Goal: Task Accomplishment & Management: Use online tool/utility

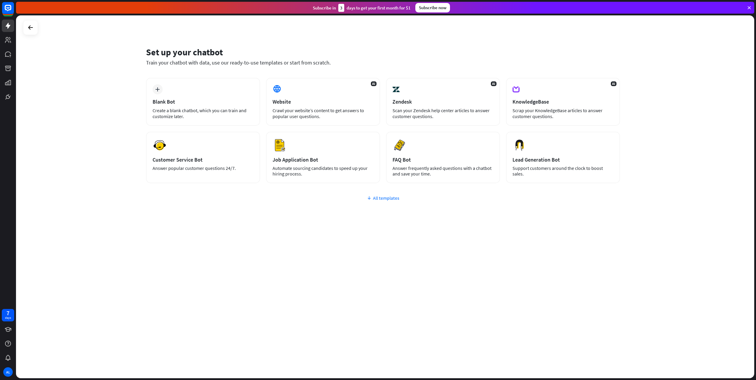
click at [378, 196] on div "All templates" at bounding box center [383, 198] width 474 height 6
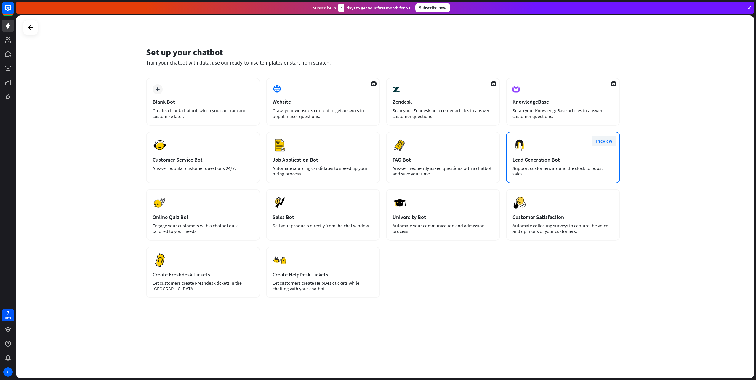
click at [598, 139] on button "Preview" at bounding box center [604, 141] width 24 height 11
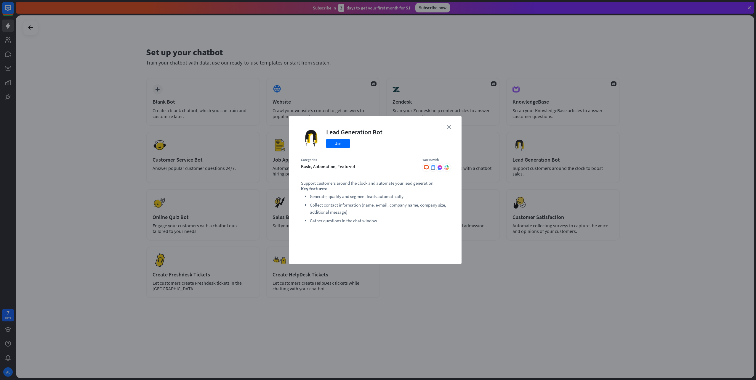
click at [447, 128] on icon "close" at bounding box center [448, 127] width 4 height 4
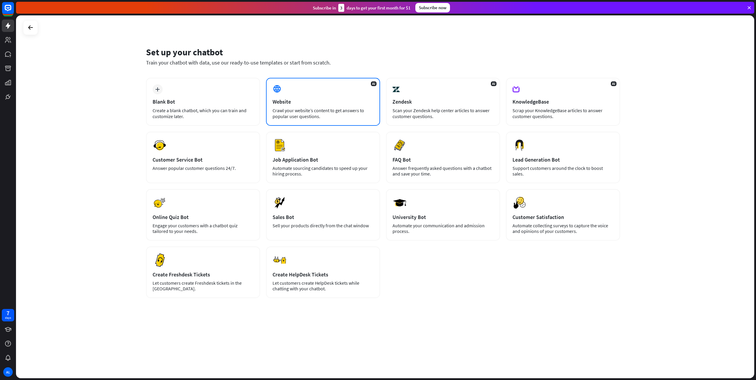
click at [324, 104] on div "Website" at bounding box center [322, 101] width 101 height 7
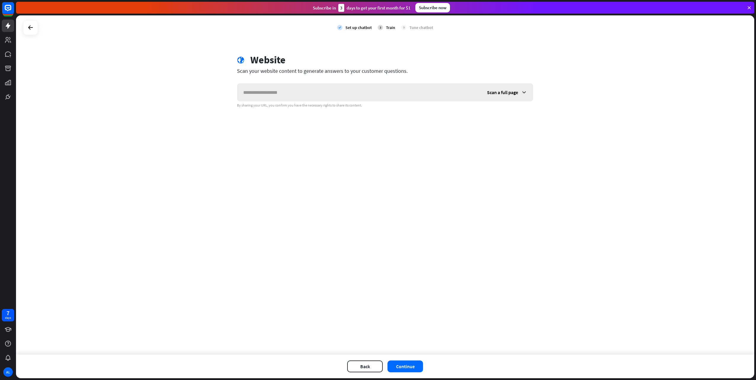
click at [521, 96] on div "Scan a full page" at bounding box center [507, 92] width 52 height 18
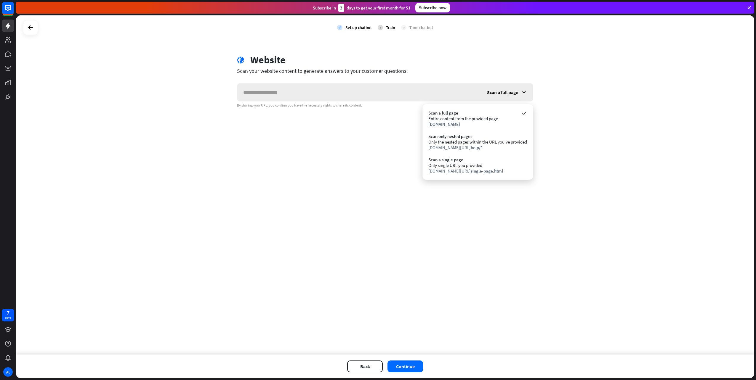
click at [518, 88] on div "Scan a full page" at bounding box center [507, 92] width 52 height 18
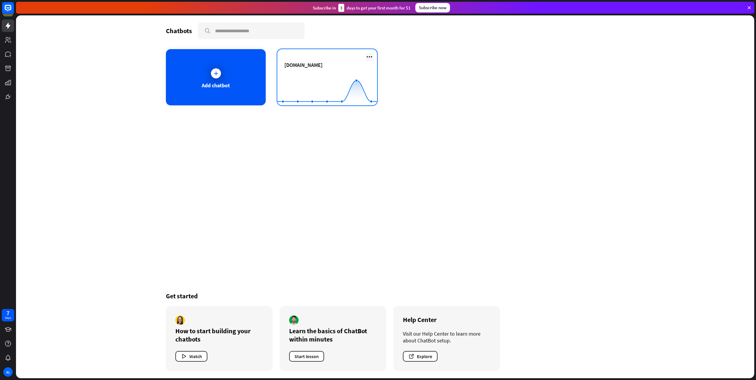
click at [371, 56] on icon at bounding box center [369, 56] width 7 height 7
click at [337, 72] on div "[DOMAIN_NAME]" at bounding box center [327, 72] width 86 height 21
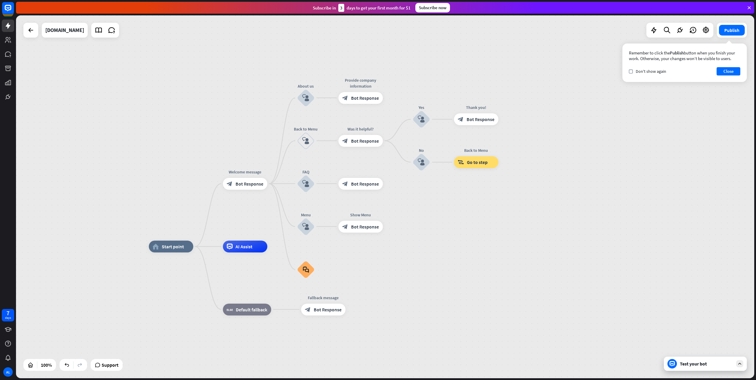
drag, startPoint x: 474, startPoint y: 189, endPoint x: 459, endPoint y: 239, distance: 51.9
click at [459, 239] on div "home_2 Start point Welcome message block_bot_response Bot Response About us blo…" at bounding box center [385, 196] width 738 height 363
click at [242, 190] on div "Edit name more_horiz plus block_bot_response Bot Response" at bounding box center [245, 184] width 44 height 12
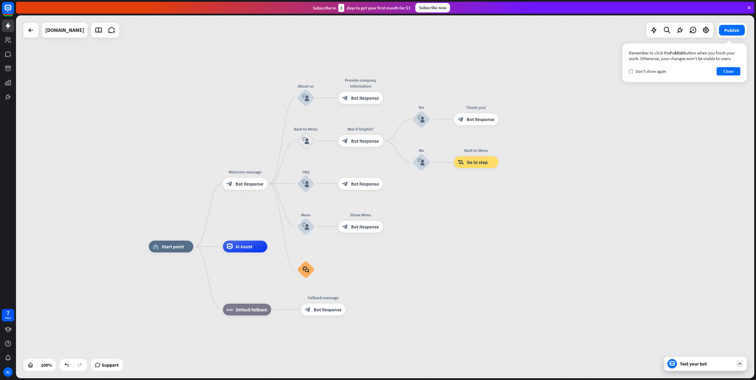
drag, startPoint x: 238, startPoint y: 184, endPoint x: 193, endPoint y: 180, distance: 45.5
click at [193, 180] on div "home_2 Start point Edit name more_horiz Welcome message block_bot_response Bot …" at bounding box center [385, 196] width 738 height 363
click at [272, 184] on icon "plus" at bounding box center [274, 184] width 4 height 4
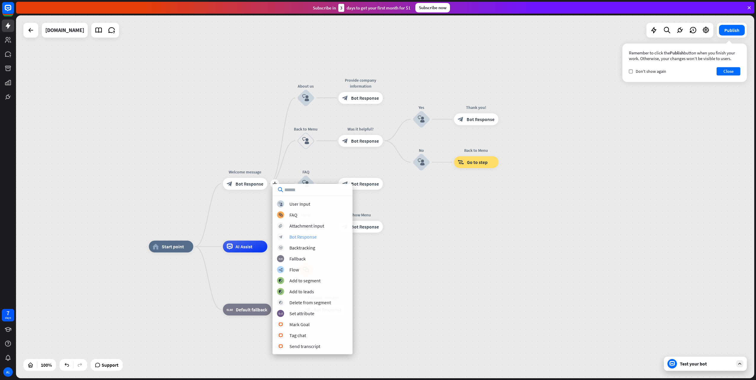
click at [304, 238] on div "Bot Response" at bounding box center [302, 237] width 27 height 6
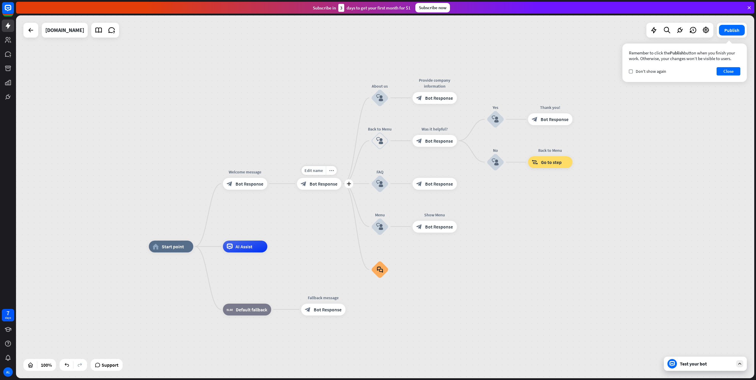
click at [310, 184] on span "Bot Response" at bounding box center [323, 184] width 28 height 6
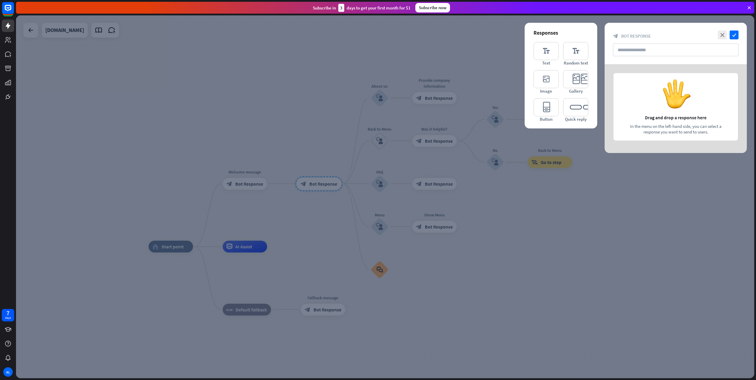
click at [310, 184] on div at bounding box center [385, 196] width 738 height 363
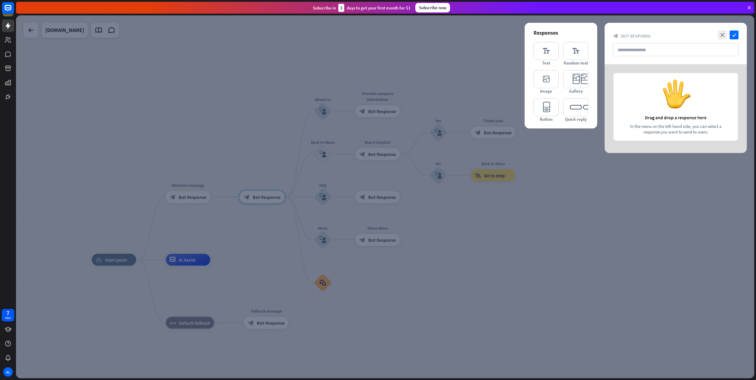
click at [667, 102] on div at bounding box center [675, 108] width 142 height 89
click at [644, 52] on input "text" at bounding box center [676, 50] width 126 height 13
click at [546, 107] on icon "editor_button" at bounding box center [545, 107] width 25 height 18
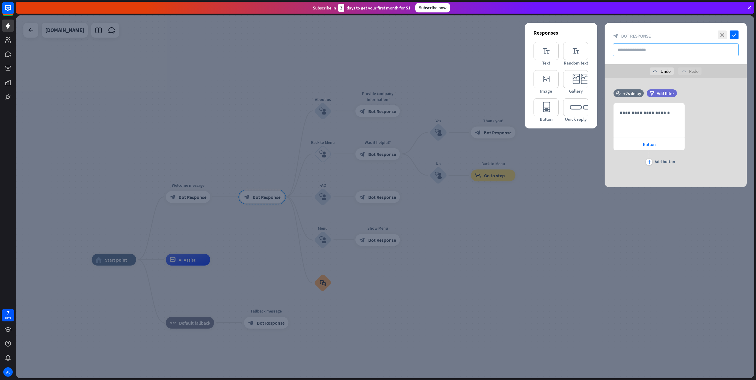
click at [622, 52] on input "text" at bounding box center [676, 50] width 126 height 13
click at [645, 119] on div "**********" at bounding box center [648, 120] width 70 height 34
click at [642, 145] on div "Button" at bounding box center [648, 144] width 71 height 12
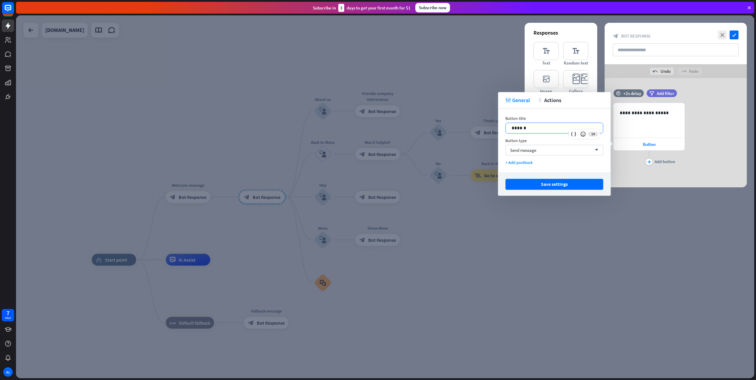
click at [559, 127] on p "******" at bounding box center [554, 127] width 86 height 7
click at [560, 187] on button "Save settings" at bounding box center [554, 184] width 98 height 11
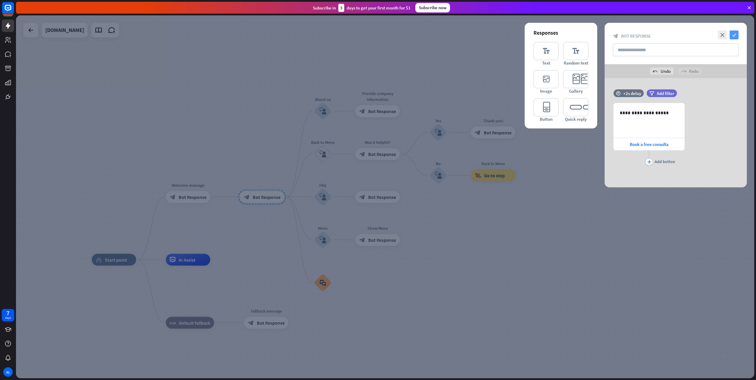
click at [734, 32] on icon "check" at bounding box center [733, 34] width 9 height 9
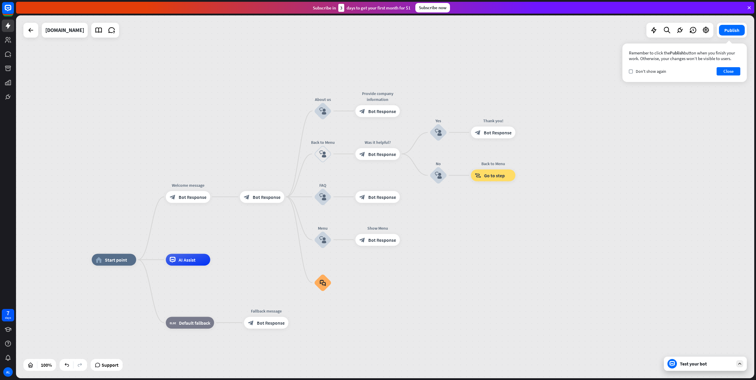
click at [708, 368] on div "Test your bot" at bounding box center [704, 364] width 83 height 14
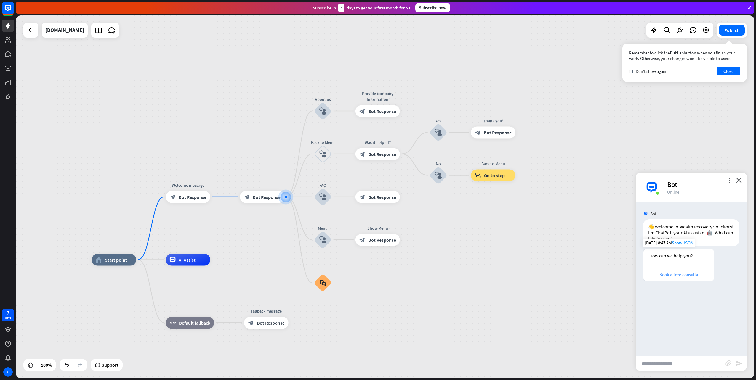
click at [687, 276] on div "Book a free consulta" at bounding box center [678, 275] width 65 height 6
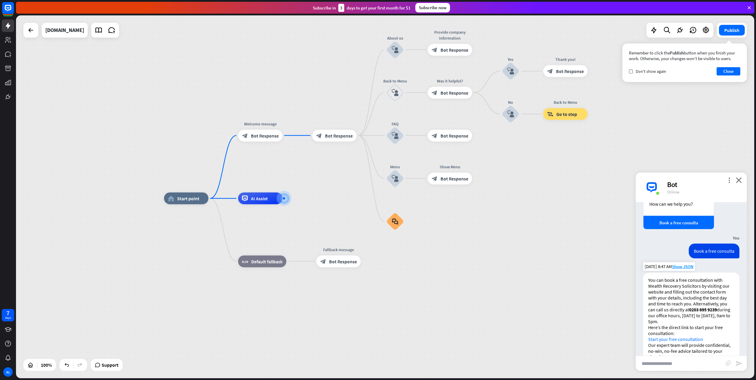
scroll to position [69, 0]
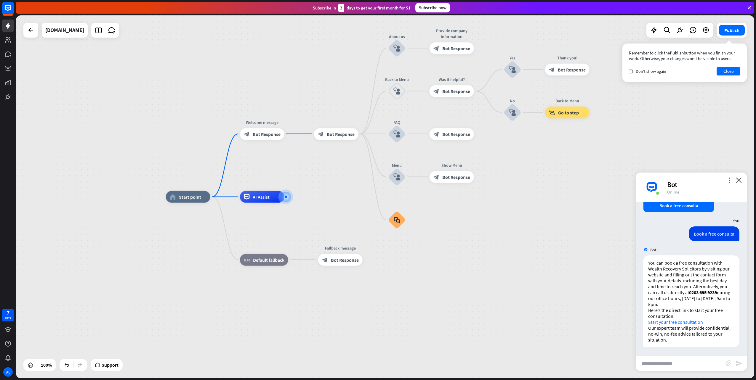
click at [742, 177] on div "more_vert close Bot Online" at bounding box center [690, 188] width 111 height 30
click at [741, 179] on icon "close" at bounding box center [738, 180] width 6 height 6
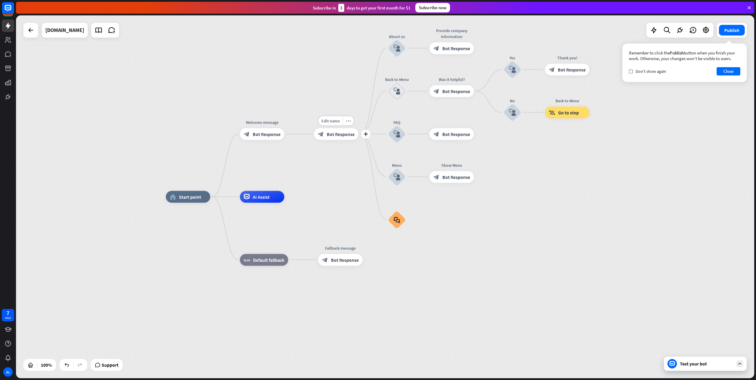
click at [328, 134] on span "Bot Response" at bounding box center [341, 134] width 28 height 6
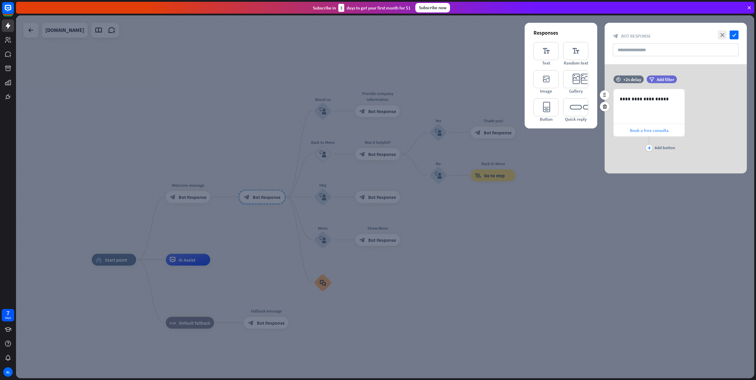
click at [649, 133] on span "Book a free consulta" at bounding box center [648, 131] width 39 height 6
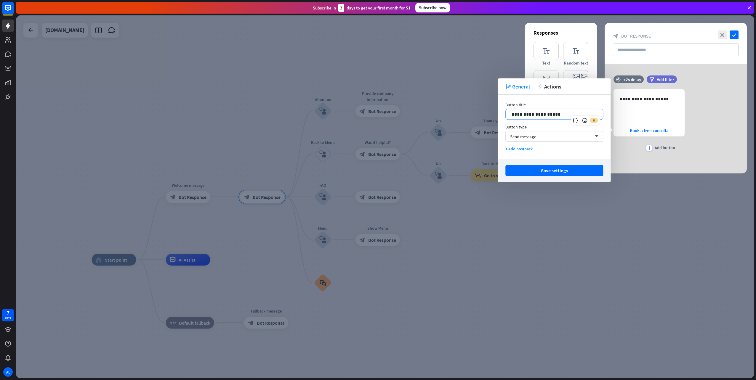
click at [553, 116] on p "**********" at bounding box center [554, 114] width 86 height 7
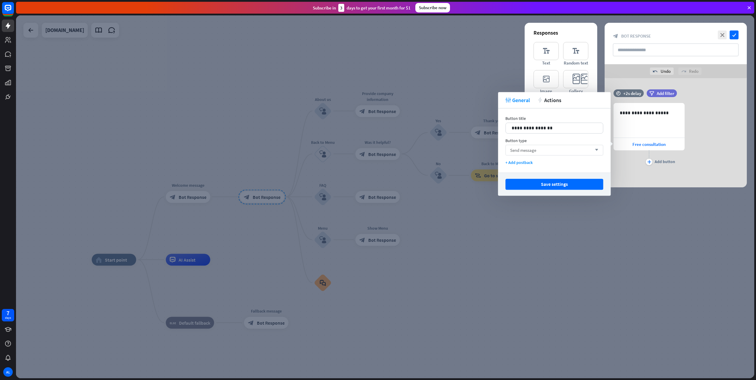
click at [519, 152] on span "Send message" at bounding box center [523, 150] width 26 height 6
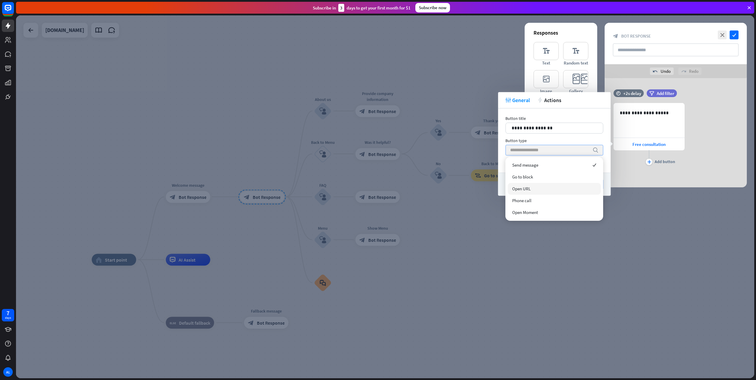
click at [539, 184] on div "Open URL" at bounding box center [553, 189] width 93 height 12
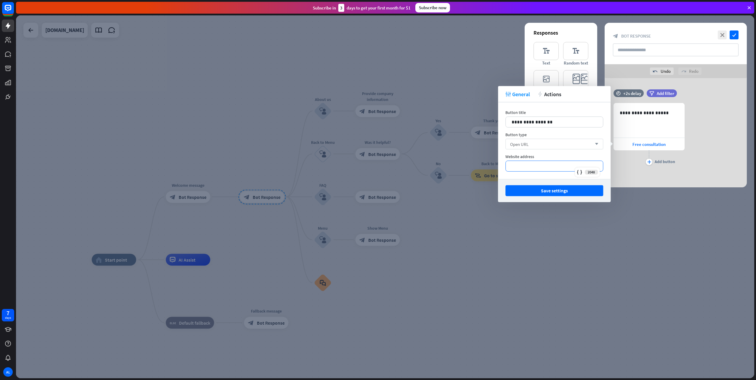
click at [536, 168] on p "*********" at bounding box center [553, 166] width 85 height 7
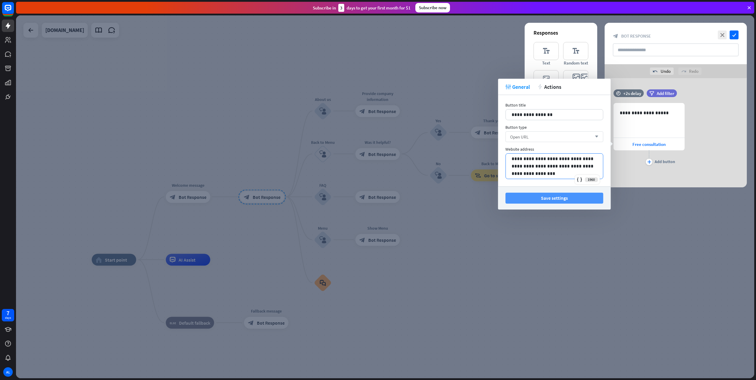
click at [540, 198] on button "Save settings" at bounding box center [554, 198] width 98 height 11
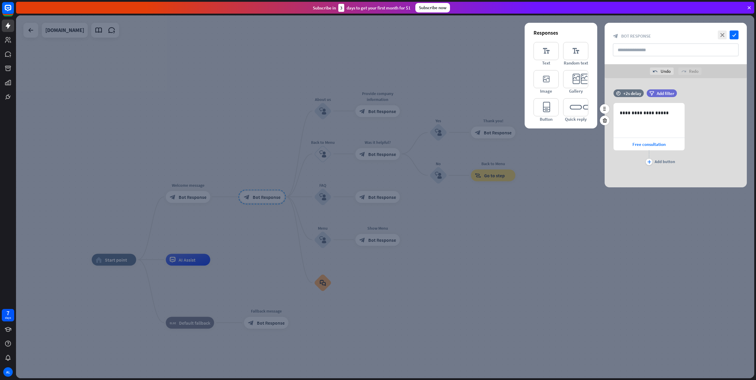
click at [652, 162] on div "plus Add button" at bounding box center [648, 157] width 71 height 15
click at [650, 162] on icon "plus" at bounding box center [649, 162] width 4 height 4
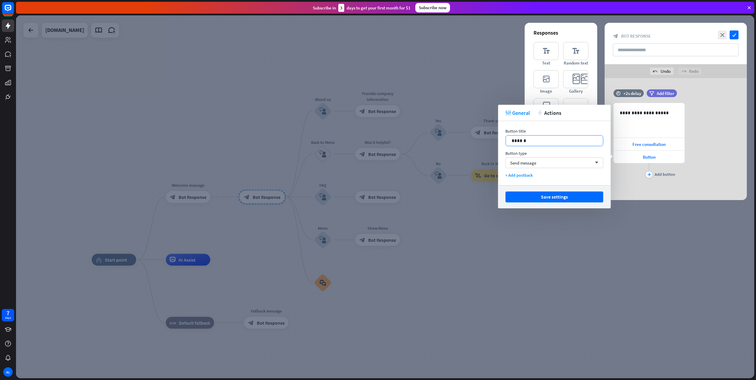
click at [521, 139] on p "******" at bounding box center [554, 140] width 86 height 7
click at [539, 161] on div "Send message arrow_down" at bounding box center [554, 162] width 98 height 11
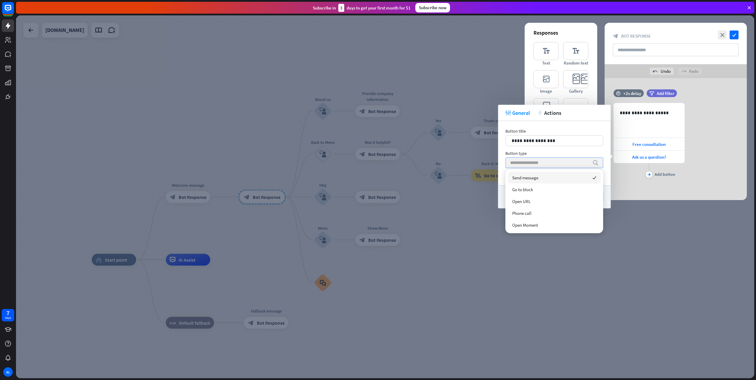
click at [539, 161] on input "search" at bounding box center [549, 163] width 79 height 10
click at [526, 151] on div "Button type" at bounding box center [554, 153] width 98 height 5
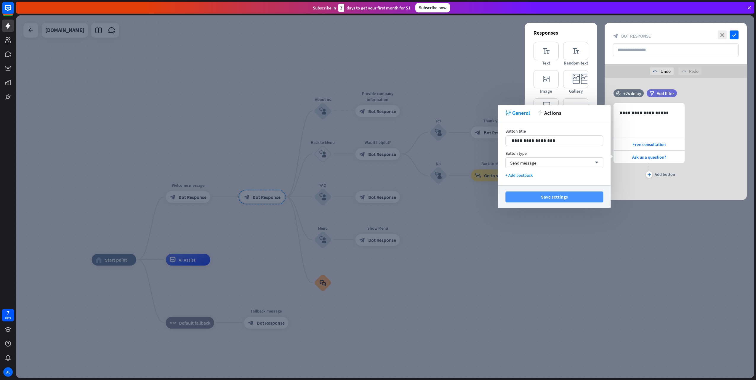
click at [547, 200] on button "Save settings" at bounding box center [554, 197] width 98 height 11
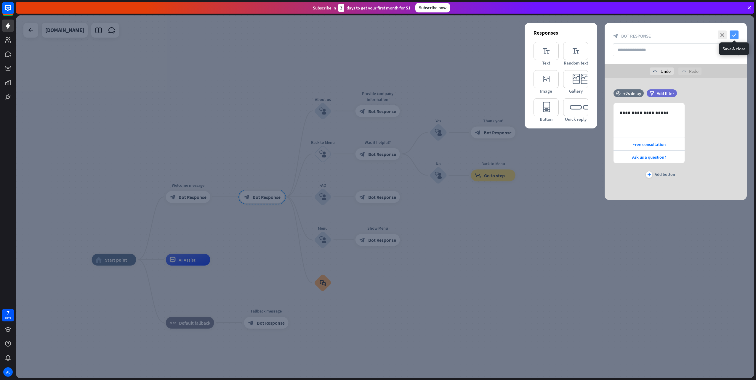
click at [731, 34] on icon "check" at bounding box center [733, 34] width 9 height 9
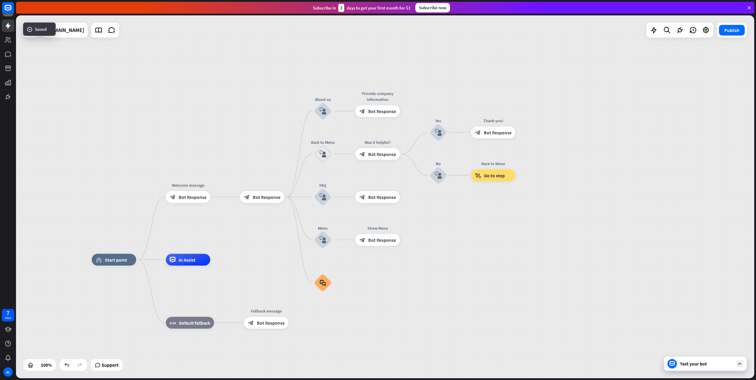
click at [703, 367] on div "Test your bot" at bounding box center [704, 364] width 83 height 14
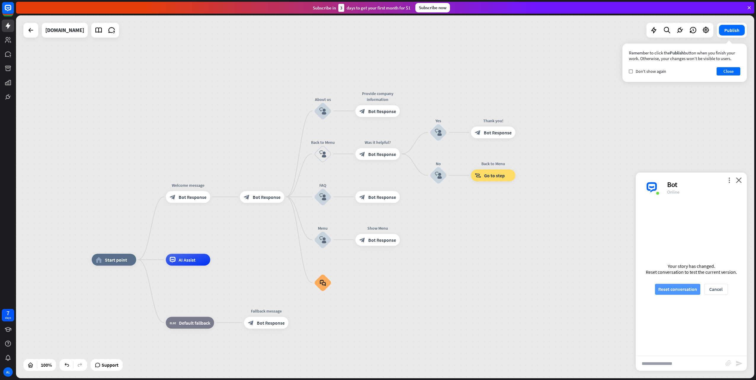
click at [679, 290] on button "Reset conversation" at bounding box center [677, 289] width 45 height 11
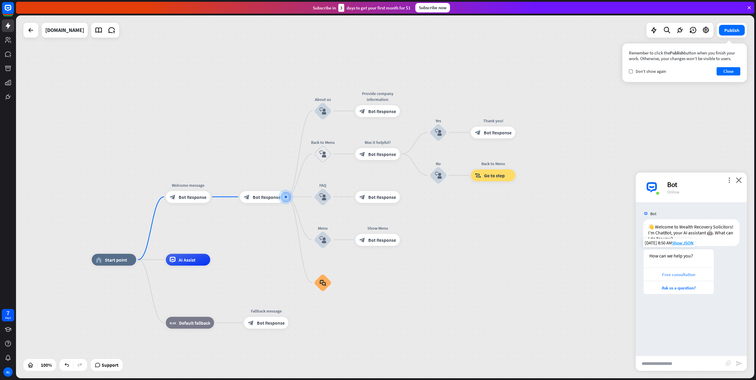
click at [676, 277] on div "Free consultation" at bounding box center [678, 275] width 65 height 6
click at [695, 290] on div "Ask us a question?" at bounding box center [678, 288] width 65 height 6
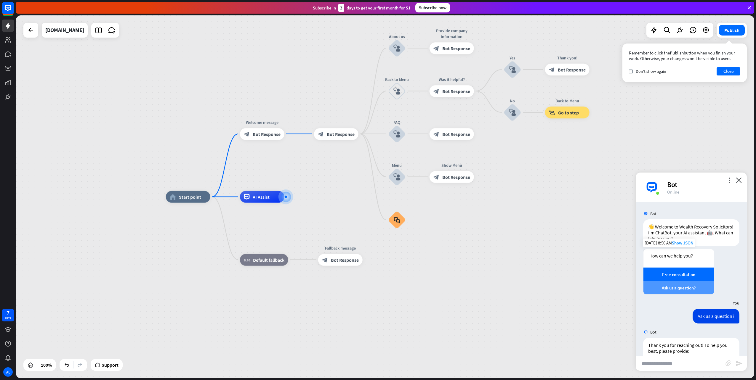
scroll to position [127, 0]
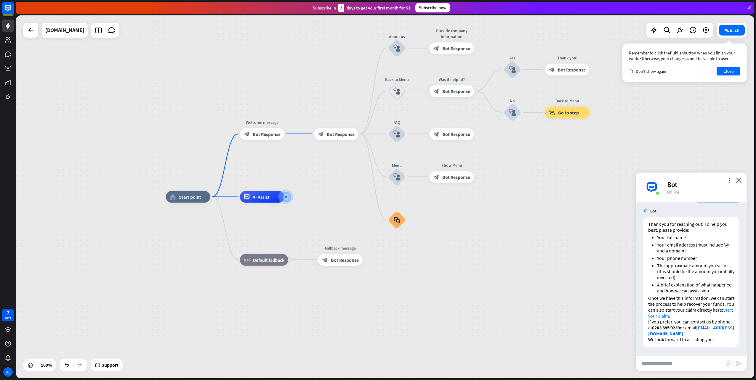
click at [130, 97] on div "home_2 Start point Welcome message block_bot_response Bot Response block_bot_re…" at bounding box center [385, 196] width 738 height 363
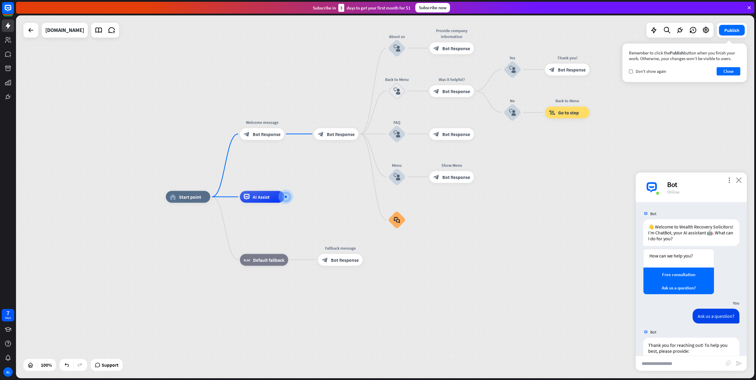
click at [740, 182] on icon "close" at bounding box center [738, 180] width 6 height 6
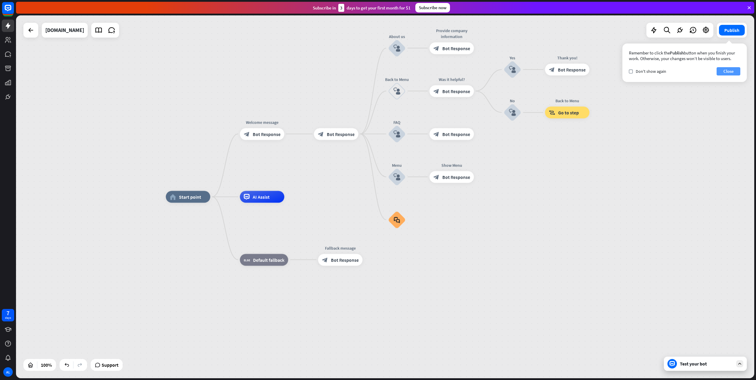
click at [727, 69] on button "Close" at bounding box center [728, 71] width 24 height 8
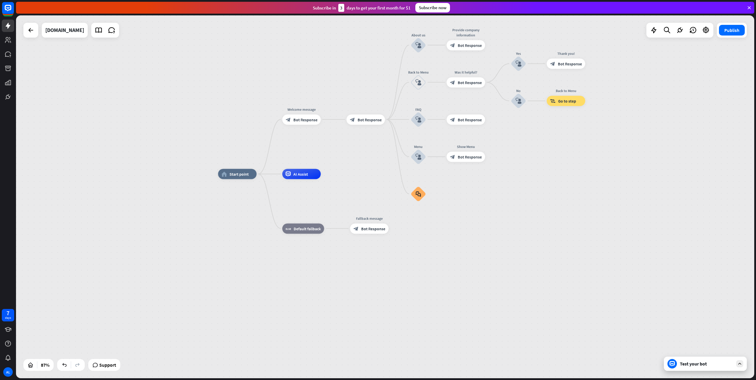
click at [504, 200] on div "home_2 Start point Welcome message block_bot_response Bot Response block_bot_re…" at bounding box center [537, 331] width 639 height 315
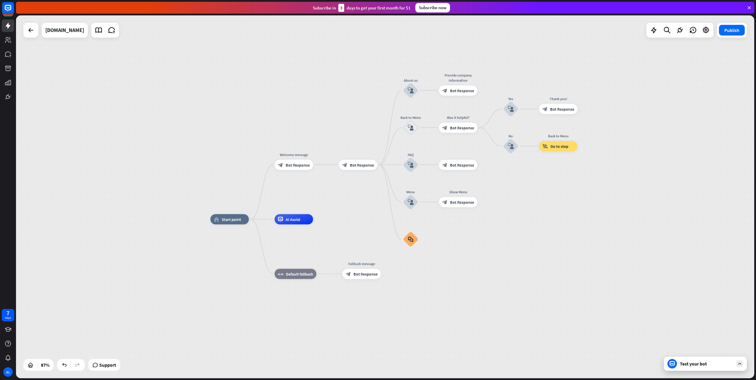
drag, startPoint x: 502, startPoint y: 168, endPoint x: 494, endPoint y: 213, distance: 45.9
click at [494, 213] on div "home_2 Start point Welcome message block_bot_response Bot Response block_bot_re…" at bounding box center [385, 196] width 738 height 363
click at [295, 169] on div "block_bot_response Bot Response" at bounding box center [293, 165] width 38 height 10
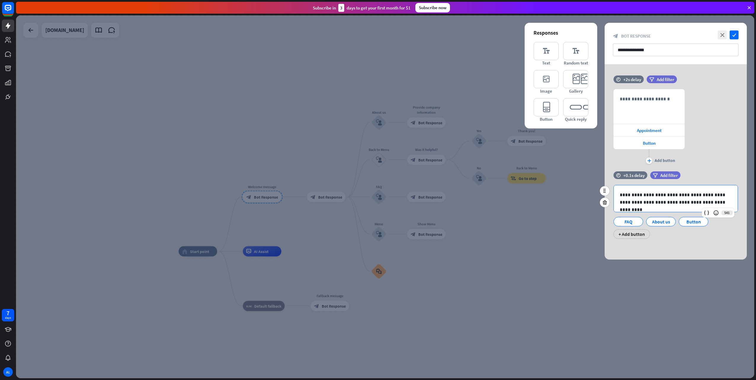
click at [721, 192] on p "**********" at bounding box center [675, 198] width 112 height 15
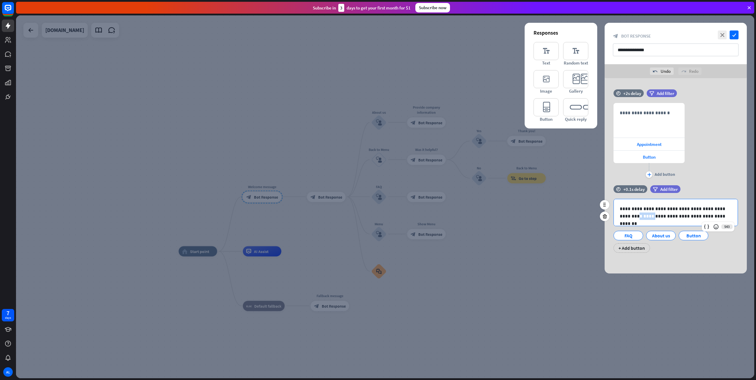
drag, startPoint x: 633, startPoint y: 216, endPoint x: 615, endPoint y: 214, distance: 17.6
click at [615, 214] on div "**********" at bounding box center [675, 212] width 124 height 27
click at [634, 215] on p "**********" at bounding box center [675, 212] width 112 height 15
drag, startPoint x: 629, startPoint y: 214, endPoint x: 635, endPoint y: 214, distance: 6.2
click at [635, 214] on p "**********" at bounding box center [675, 212] width 112 height 15
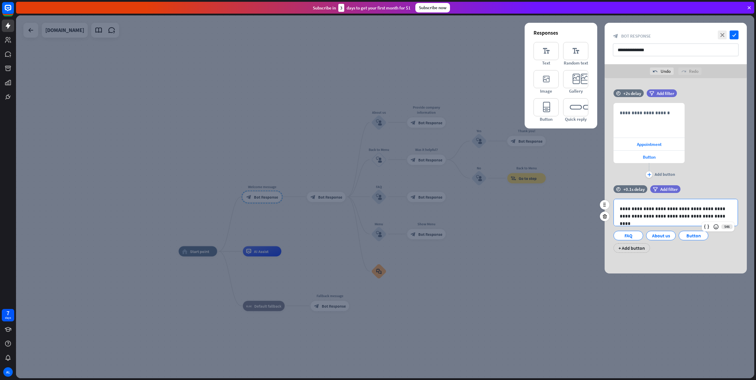
click at [654, 216] on p "**********" at bounding box center [675, 212] width 112 height 15
click at [735, 31] on icon "check" at bounding box center [733, 34] width 9 height 9
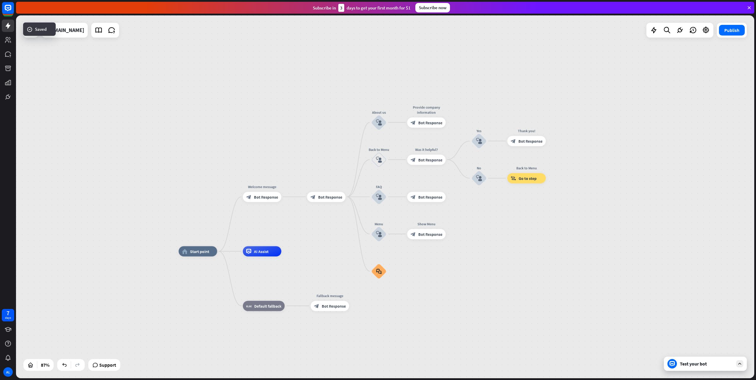
click at [716, 361] on div "Test your bot" at bounding box center [705, 364] width 53 height 6
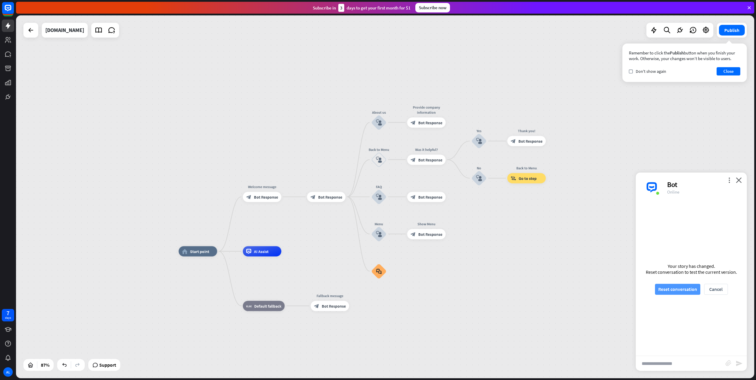
click at [678, 294] on button "Reset conversation" at bounding box center [677, 289] width 45 height 11
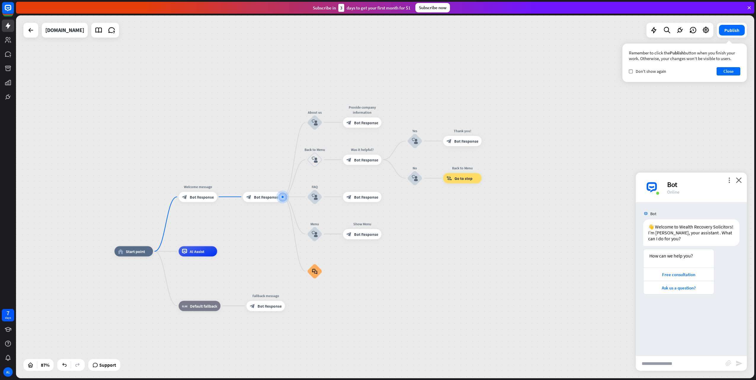
click at [540, 46] on div "home_2 Start point Welcome message block_bot_response Bot Response block_bot_re…" at bounding box center [385, 196] width 738 height 363
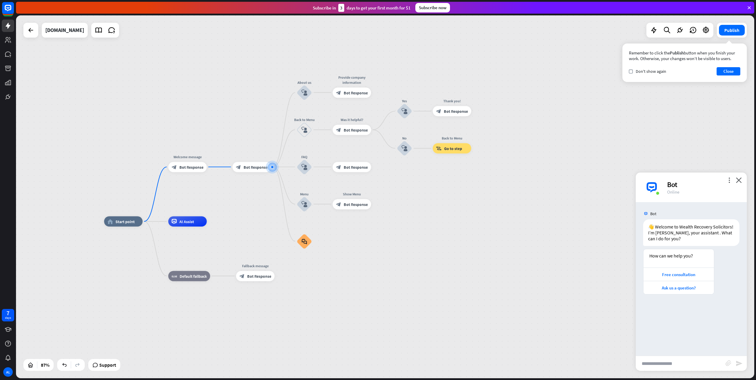
drag, startPoint x: 415, startPoint y: 95, endPoint x: 404, endPoint y: 65, distance: 31.6
click at [404, 65] on div "home_2 Start point Welcome message block_bot_response Bot Response block_bot_re…" at bounding box center [385, 196] width 738 height 363
click at [681, 274] on div "Free consultation" at bounding box center [678, 275] width 65 height 6
